Goal: Information Seeking & Learning: Find specific fact

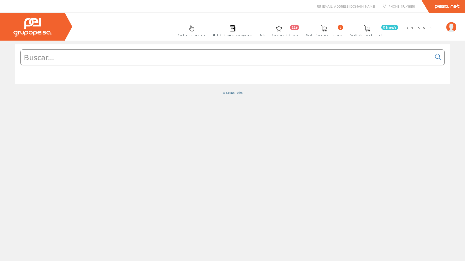
click at [121, 58] on input "text" at bounding box center [227, 57] width 412 height 15
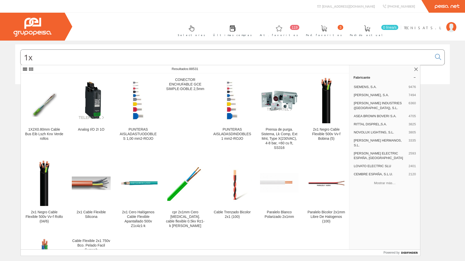
type input "1"
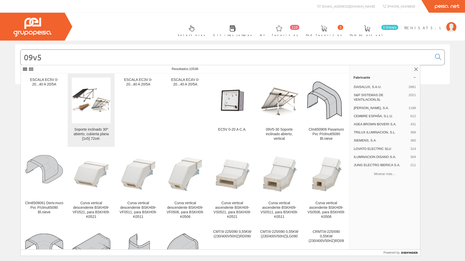
type input "09v5"
click at [93, 107] on img at bounding box center [91, 100] width 39 height 24
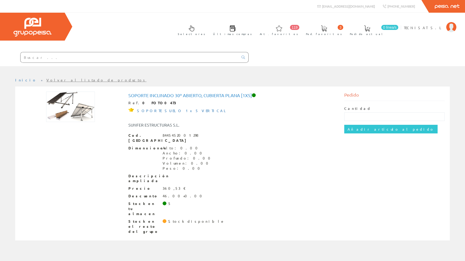
click at [47, 54] on input "text" at bounding box center [130, 57] width 218 height 10
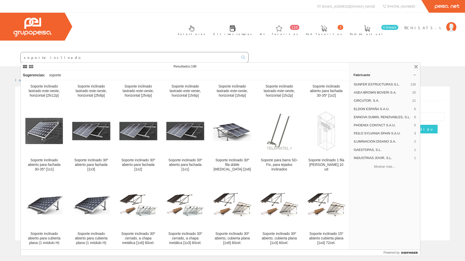
scroll to position [565, 0]
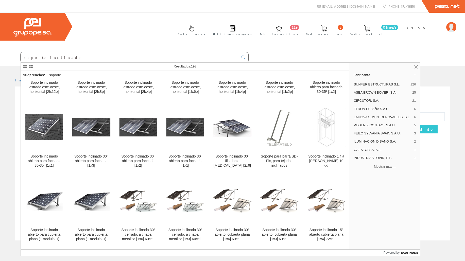
click at [57, 57] on input "soporte inclinado" at bounding box center [130, 57] width 218 height 10
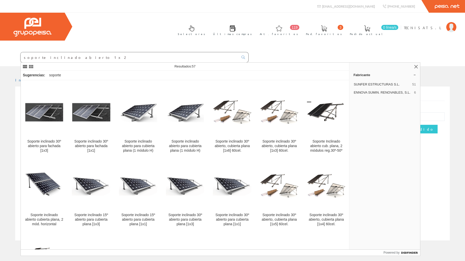
scroll to position [447, 0]
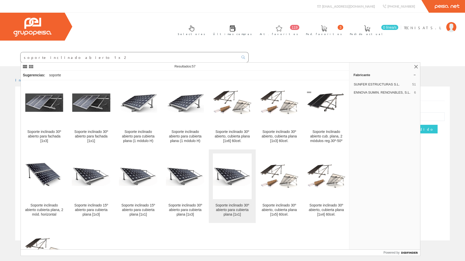
type input "soporte inclinado abierto 1x2"
click at [238, 175] on img at bounding box center [232, 176] width 39 height 19
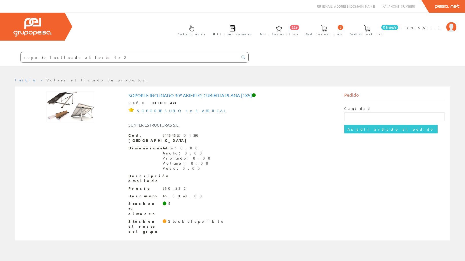
click at [95, 59] on input "soporte inclinado abierto 1x2" at bounding box center [130, 57] width 218 height 10
click at [247, 59] on link at bounding box center [243, 57] width 10 height 7
click at [243, 57] on icon at bounding box center [244, 58] width 4 height 4
click at [93, 58] on input "soporte inclinado abierto 1x2" at bounding box center [130, 57] width 218 height 10
type input "soporte inclinado abierto 1x"
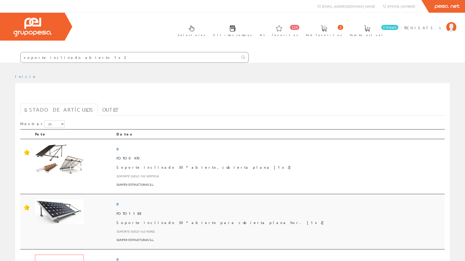
click at [179, 204] on span "0" at bounding box center [280, 204] width 326 height 9
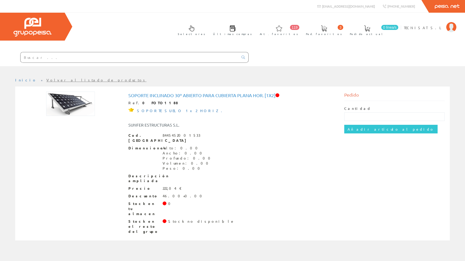
click at [127, 58] on input "text" at bounding box center [130, 57] width 218 height 10
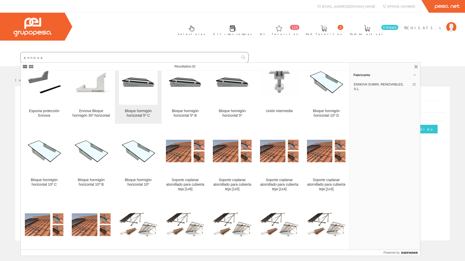
scroll to position [20, 0]
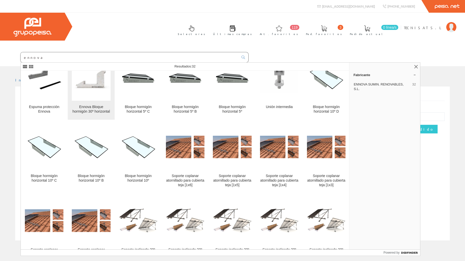
type input "ennova"
click at [102, 90] on figure at bounding box center [91, 78] width 39 height 46
